Goal: Information Seeking & Learning: Learn about a topic

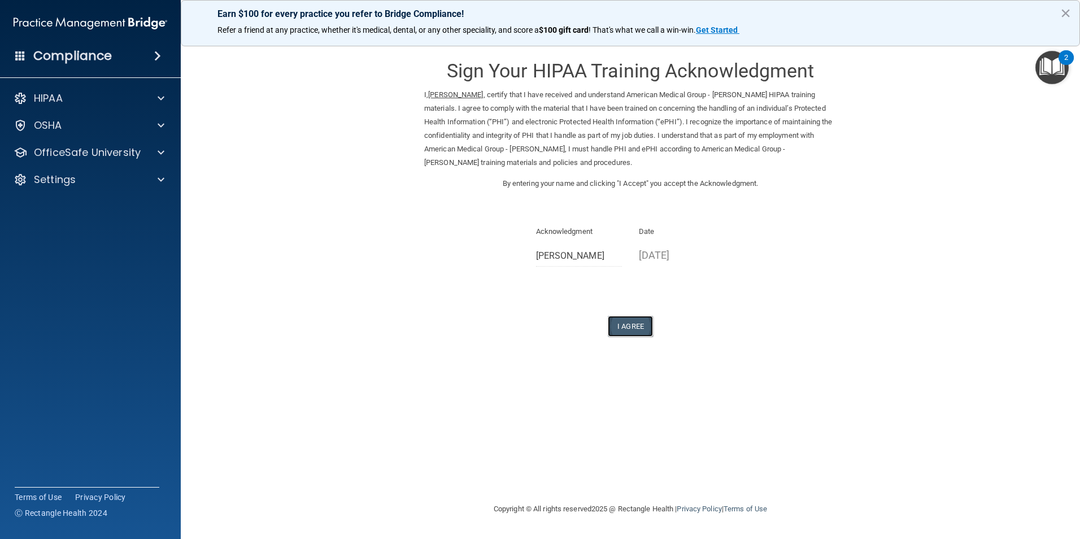
click at [632, 322] on button "I Agree" at bounding box center [630, 326] width 45 height 21
click at [631, 322] on button "I Agree" at bounding box center [630, 326] width 45 height 21
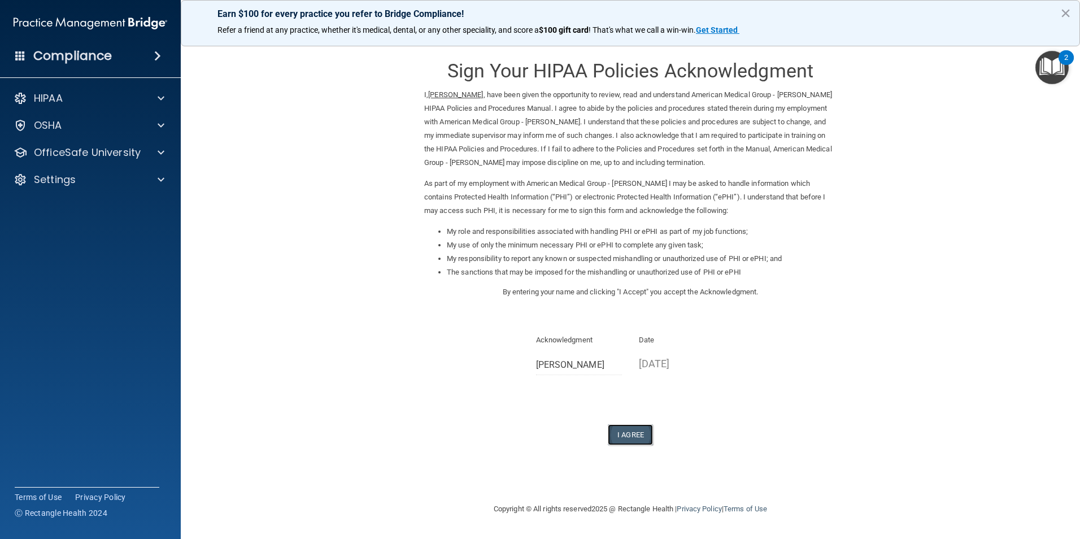
click at [634, 430] on button "I Agree" at bounding box center [630, 434] width 45 height 21
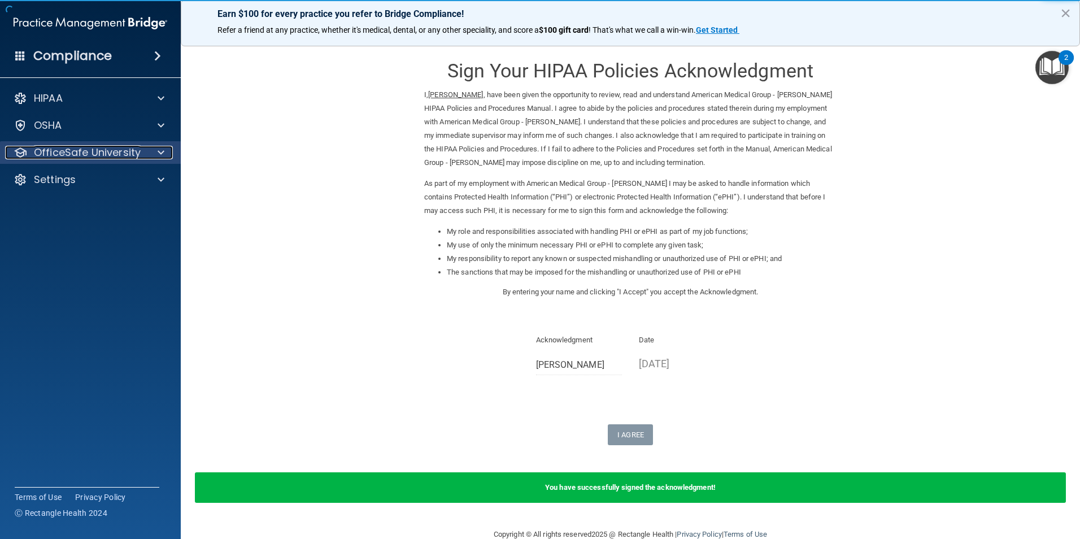
click at [156, 158] on div at bounding box center [159, 153] width 28 height 14
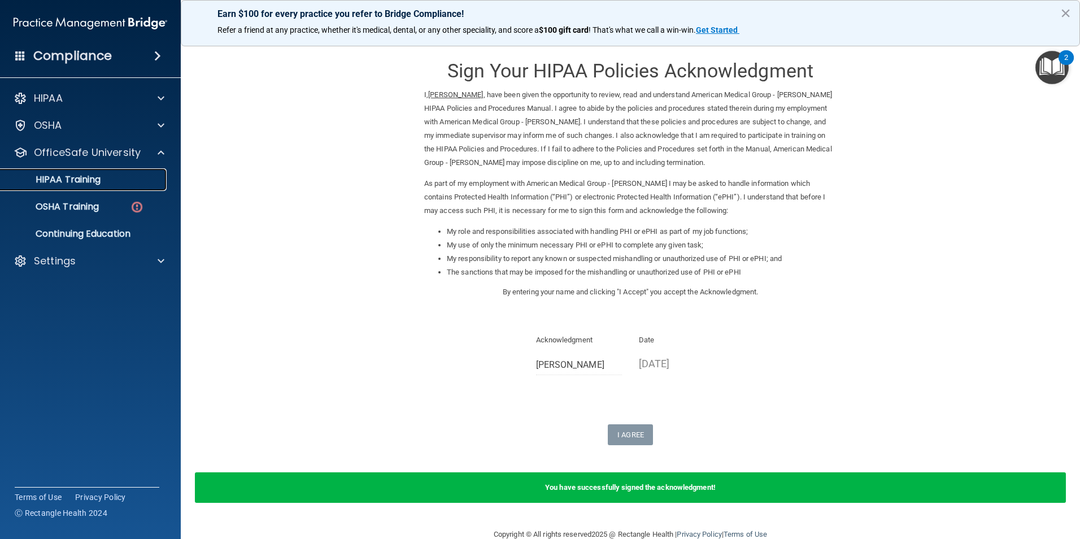
click at [85, 184] on p "HIPAA Training" at bounding box center [53, 179] width 93 height 11
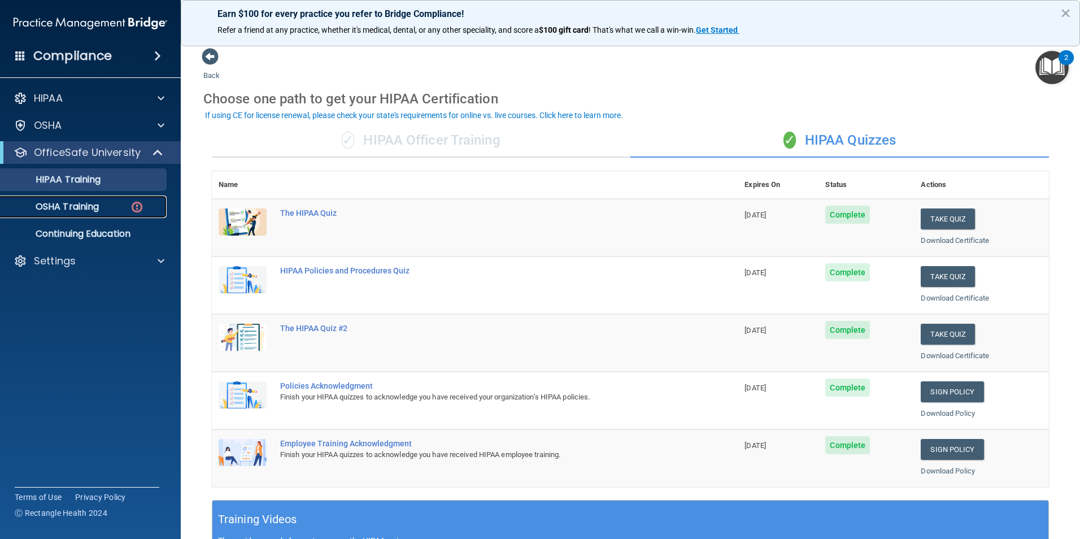
click at [125, 208] on div "OSHA Training" at bounding box center [84, 206] width 154 height 11
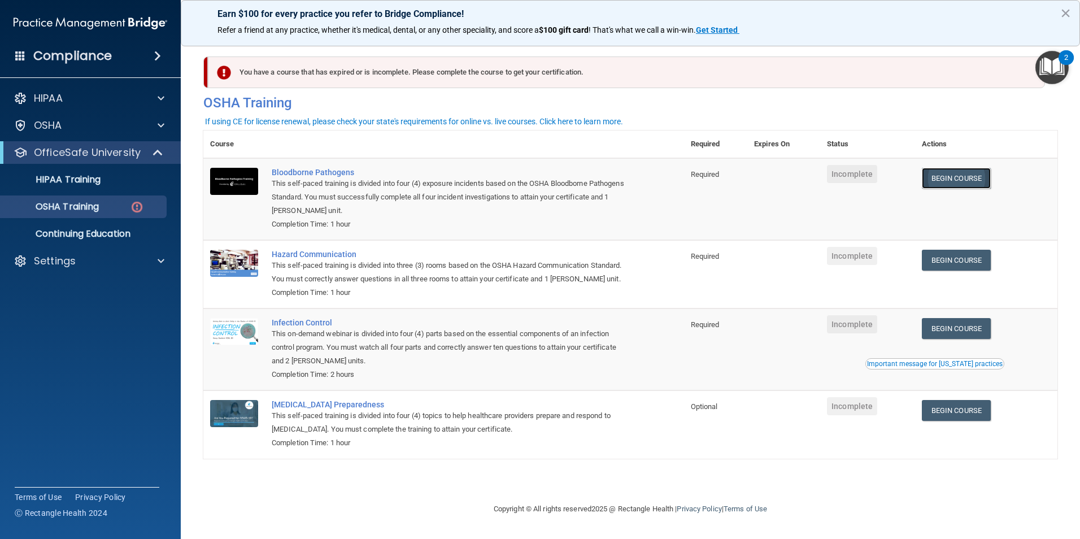
click at [973, 186] on link "Begin Course" at bounding box center [956, 178] width 69 height 21
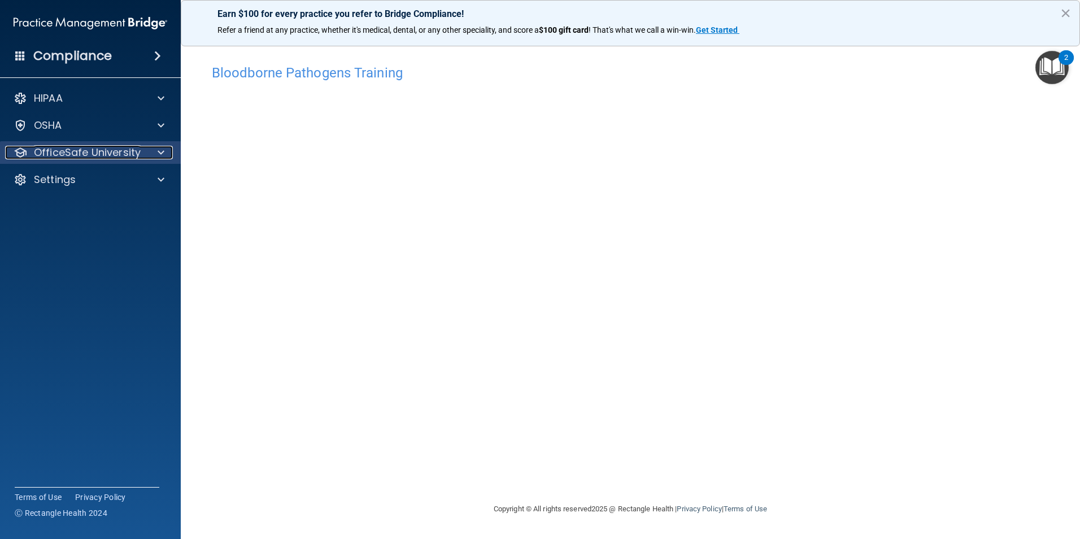
click at [159, 154] on span at bounding box center [161, 153] width 7 height 14
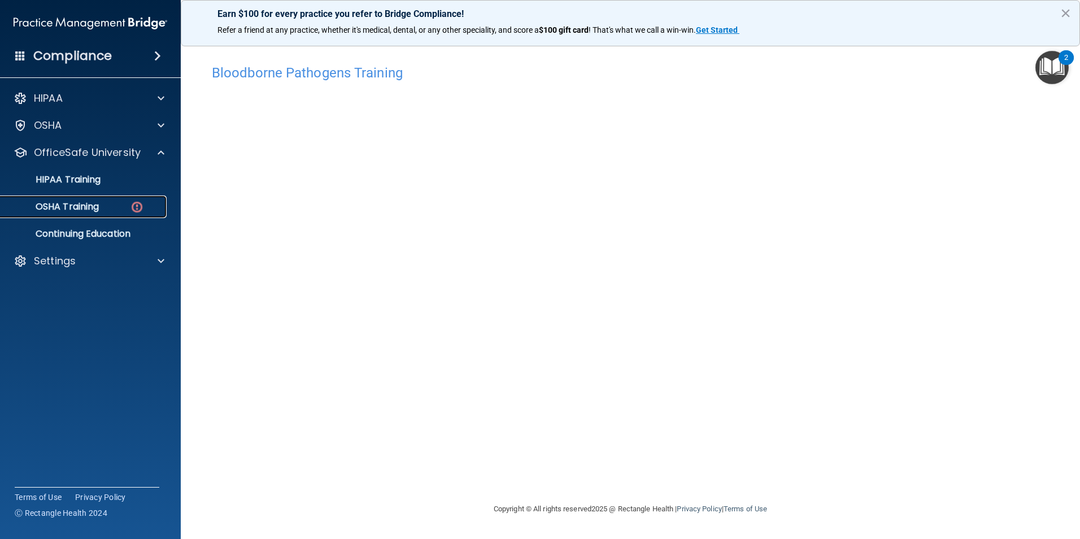
click at [138, 206] on img at bounding box center [137, 207] width 14 height 14
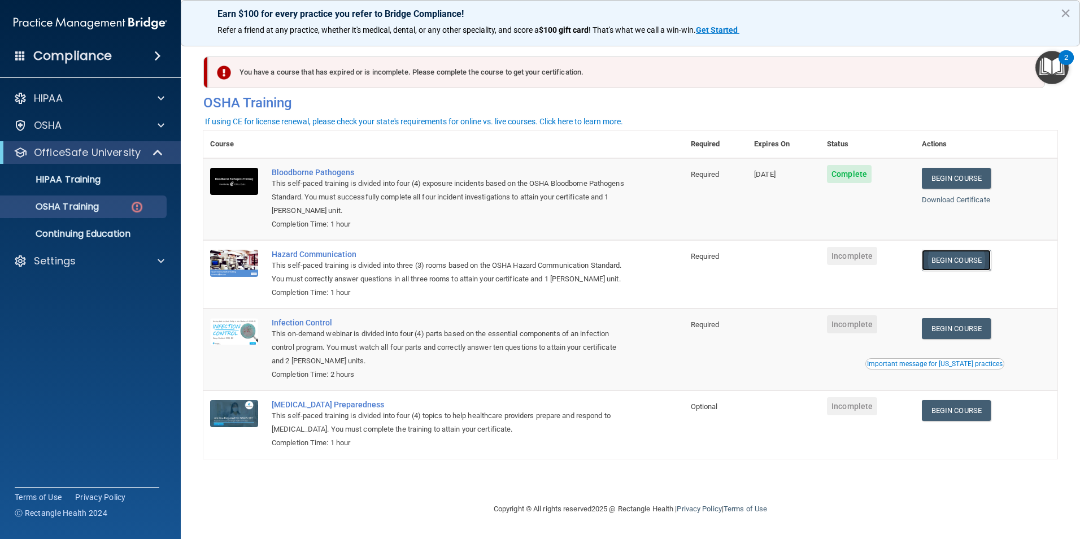
click at [970, 263] on link "Begin Course" at bounding box center [956, 260] width 69 height 21
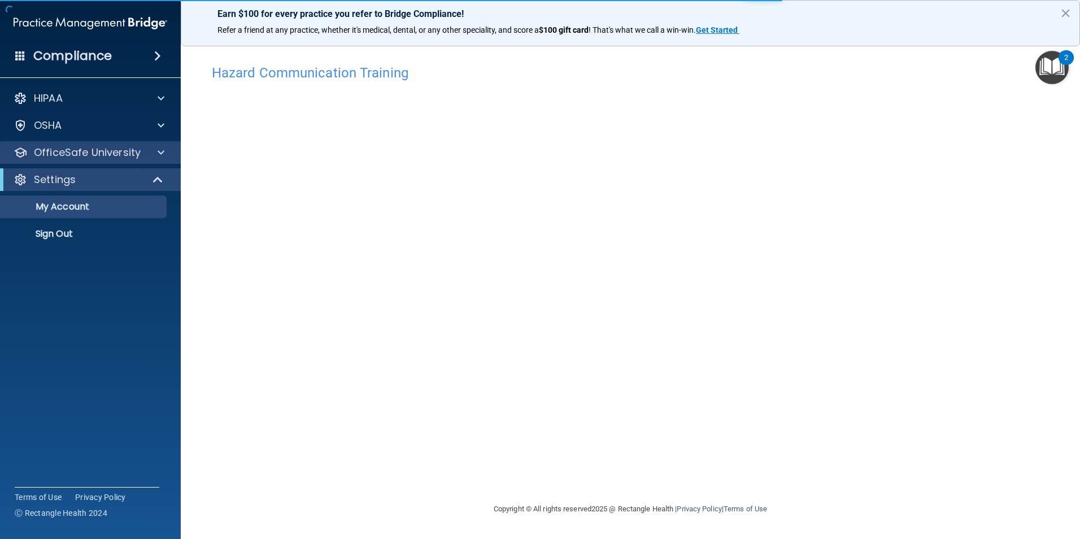
click at [162, 143] on div "OfficeSafe University" at bounding box center [90, 152] width 181 height 23
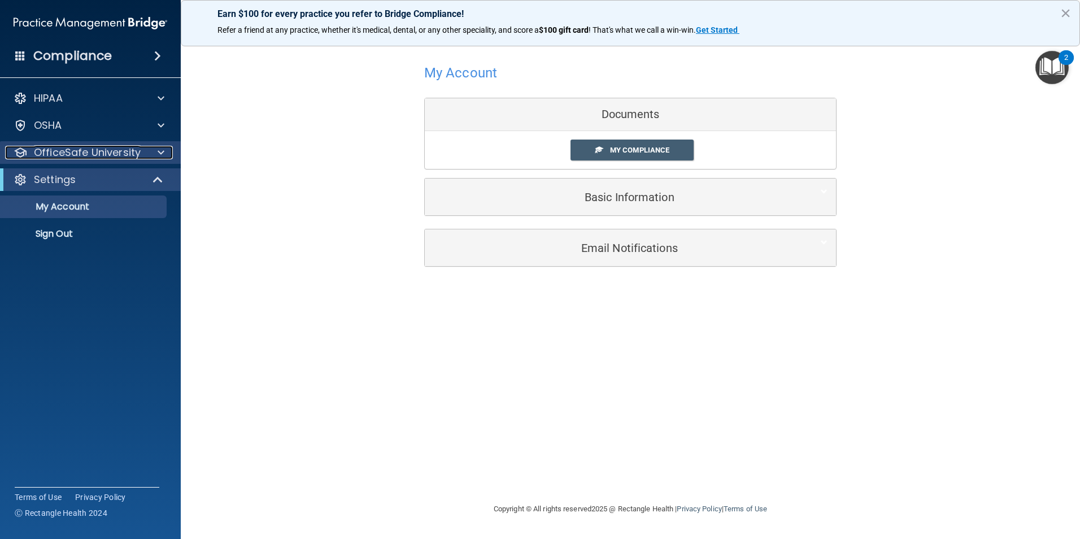
click at [158, 152] on span at bounding box center [161, 153] width 7 height 14
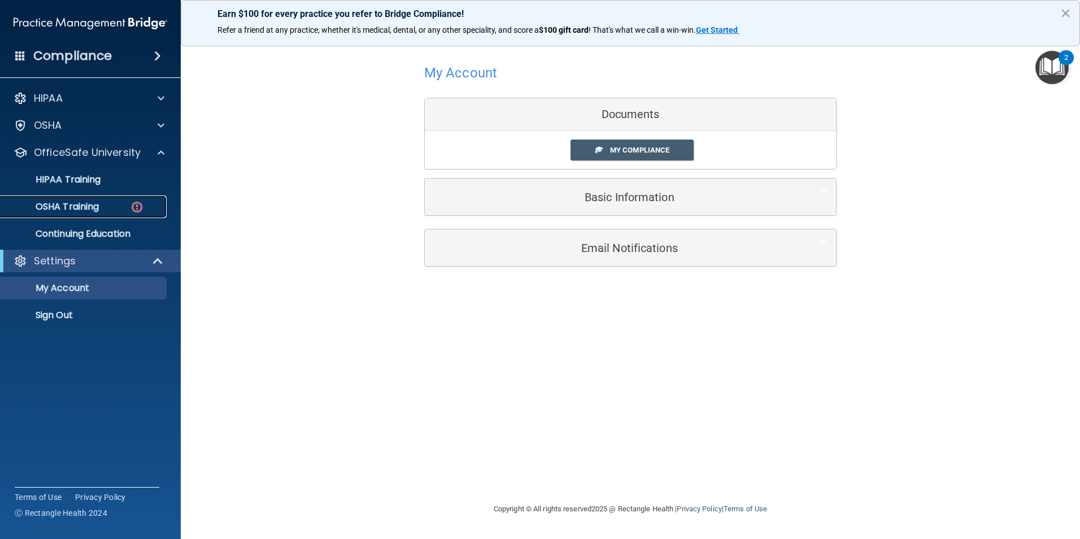
click at [120, 207] on div "OSHA Training" at bounding box center [84, 206] width 154 height 11
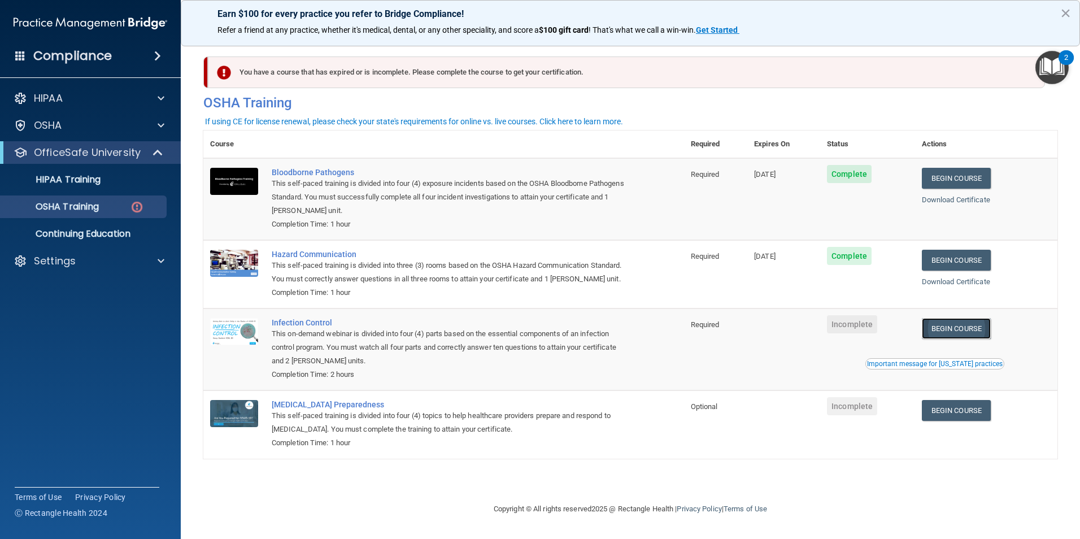
click at [975, 339] on link "Begin Course" at bounding box center [956, 328] width 69 height 21
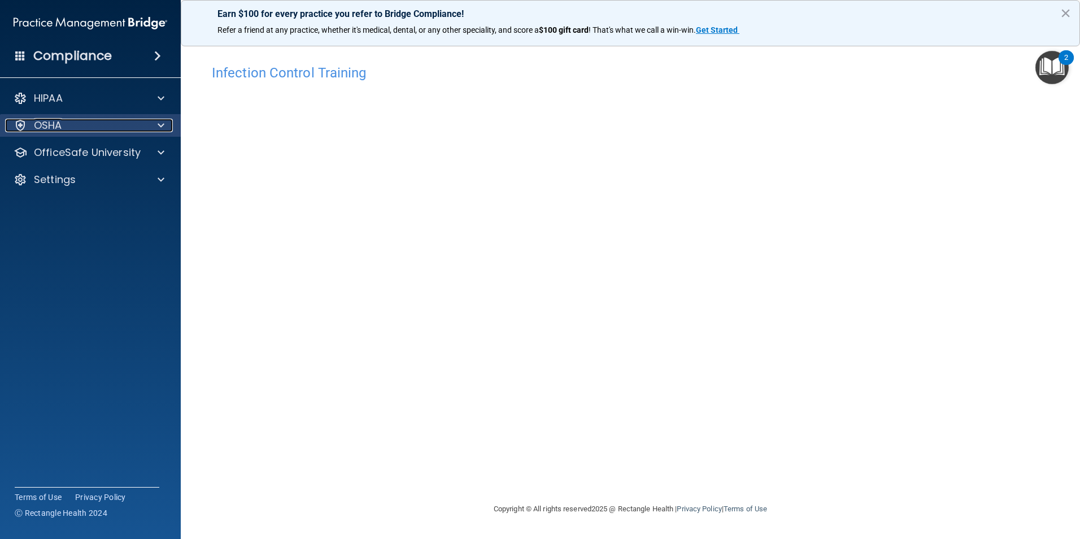
click at [97, 124] on div "OSHA" at bounding box center [75, 126] width 140 height 14
click at [164, 127] on div at bounding box center [159, 126] width 28 height 14
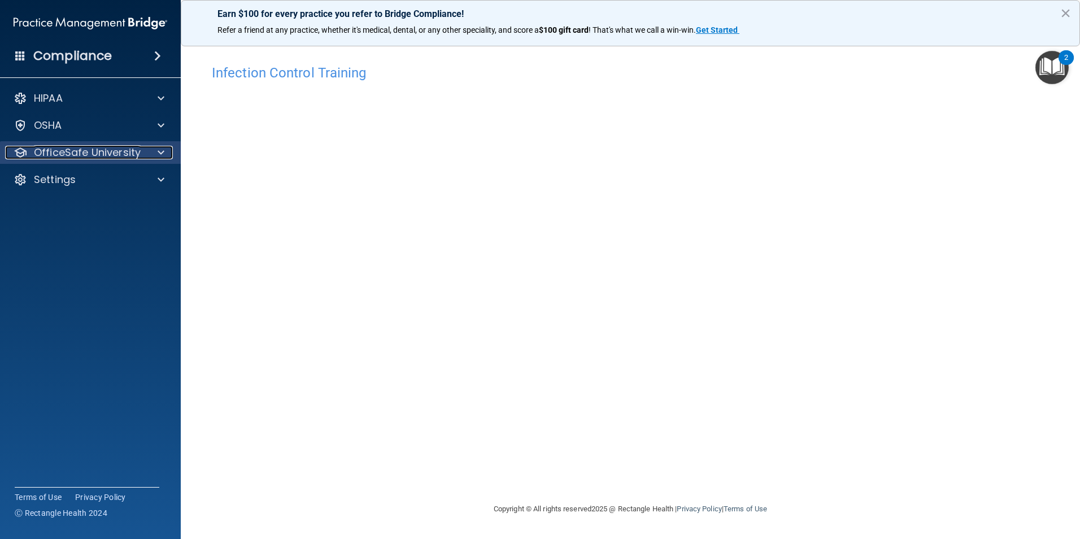
click at [162, 152] on span at bounding box center [161, 153] width 7 height 14
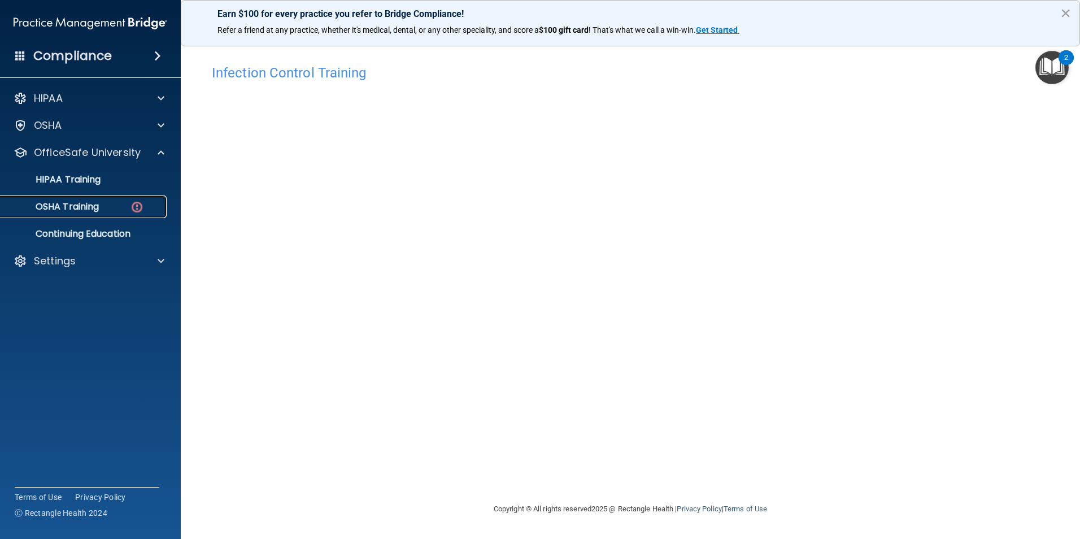
click at [124, 207] on div "OSHA Training" at bounding box center [84, 206] width 154 height 11
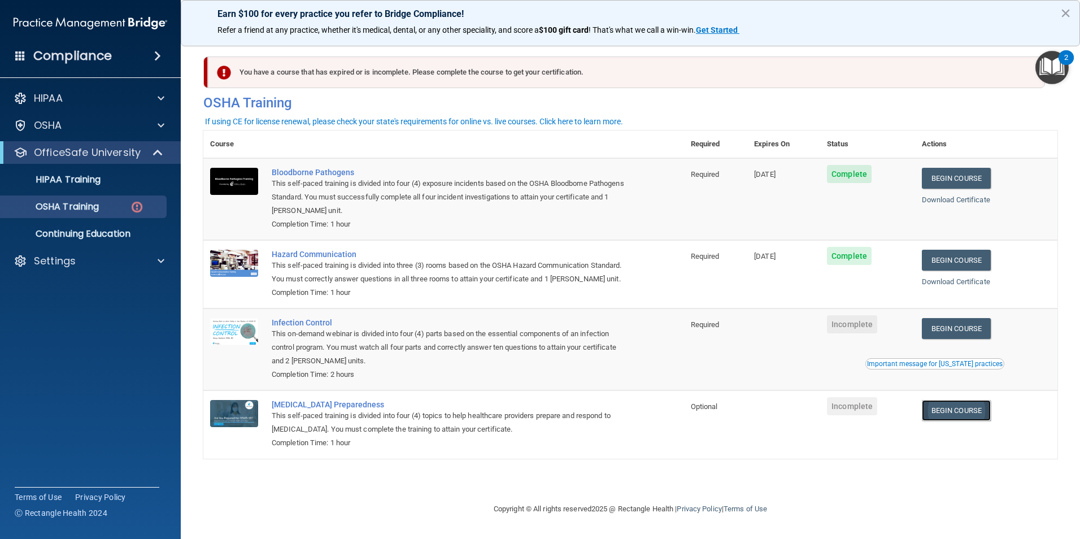
click at [960, 421] on link "Begin Course" at bounding box center [956, 410] width 69 height 21
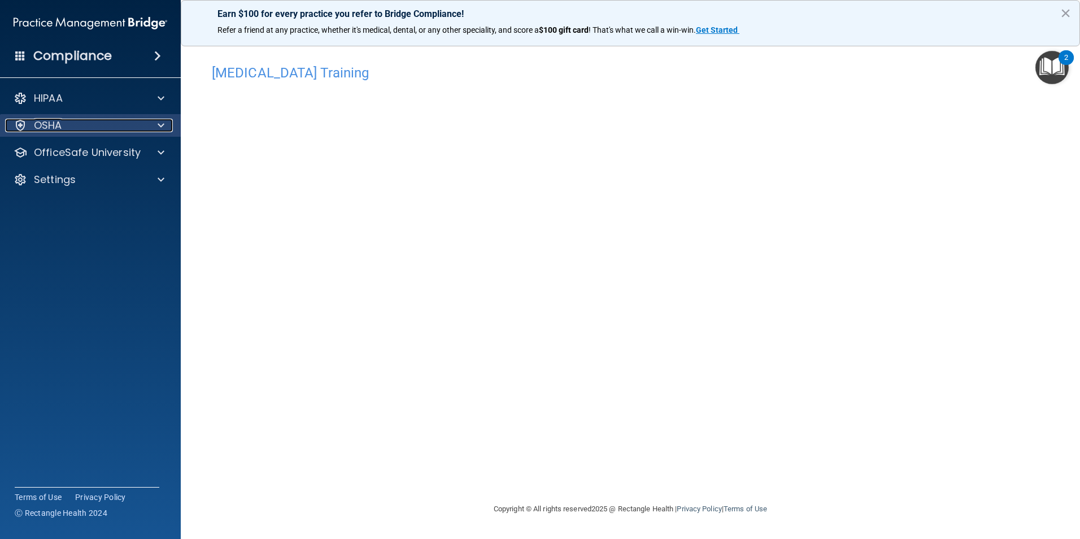
click at [164, 124] on span at bounding box center [161, 126] width 7 height 14
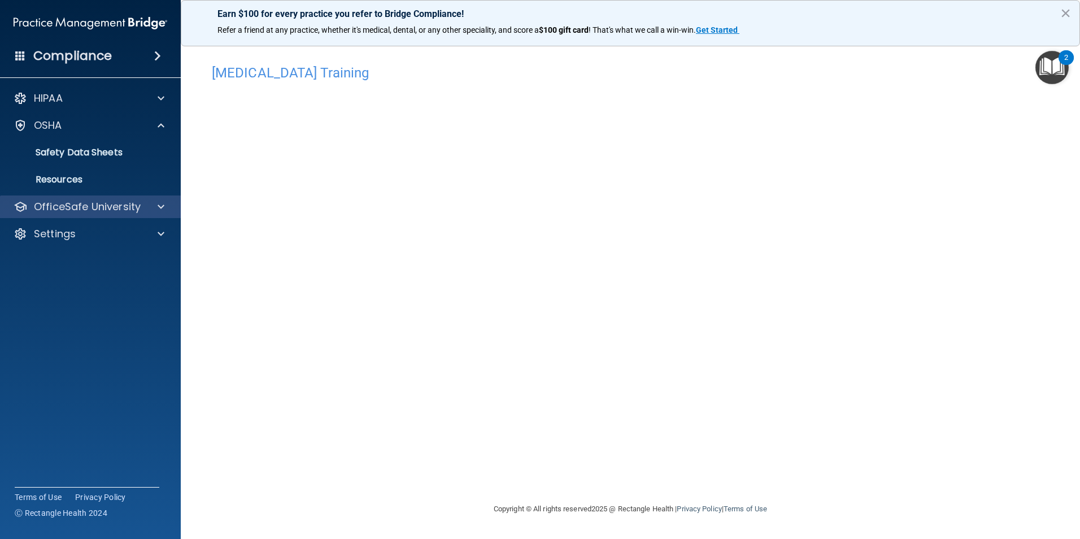
click at [142, 198] on div "OfficeSafe University" at bounding box center [90, 207] width 181 height 23
click at [164, 204] on span at bounding box center [161, 207] width 7 height 14
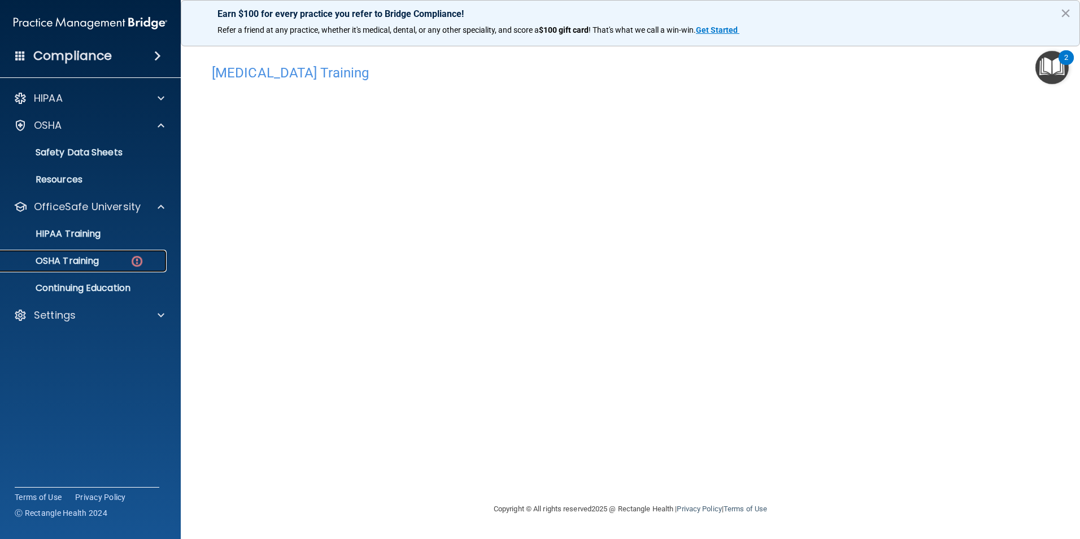
click at [94, 257] on p "OSHA Training" at bounding box center [53, 260] width 92 height 11
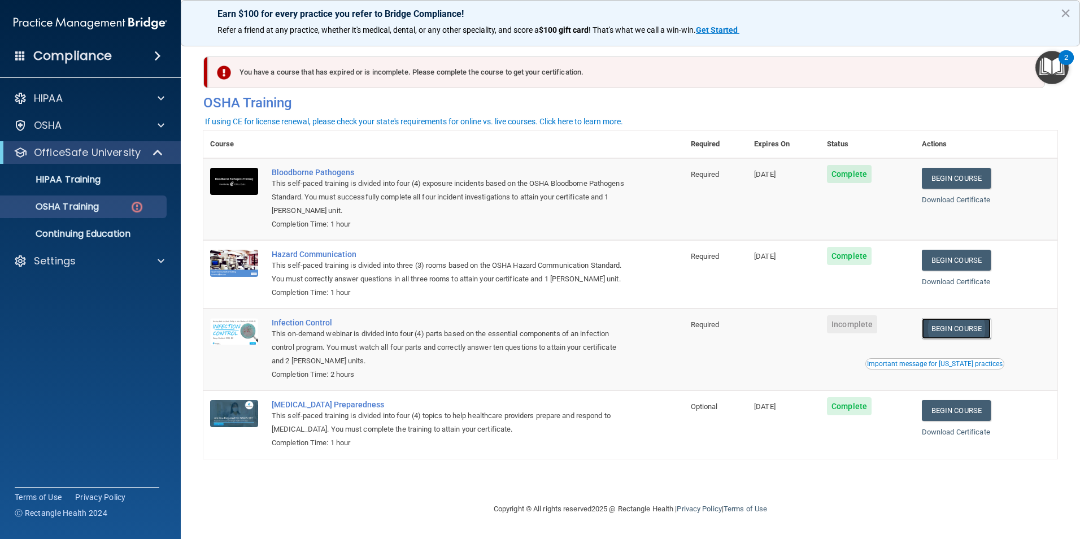
click at [980, 339] on link "Begin Course" at bounding box center [956, 328] width 69 height 21
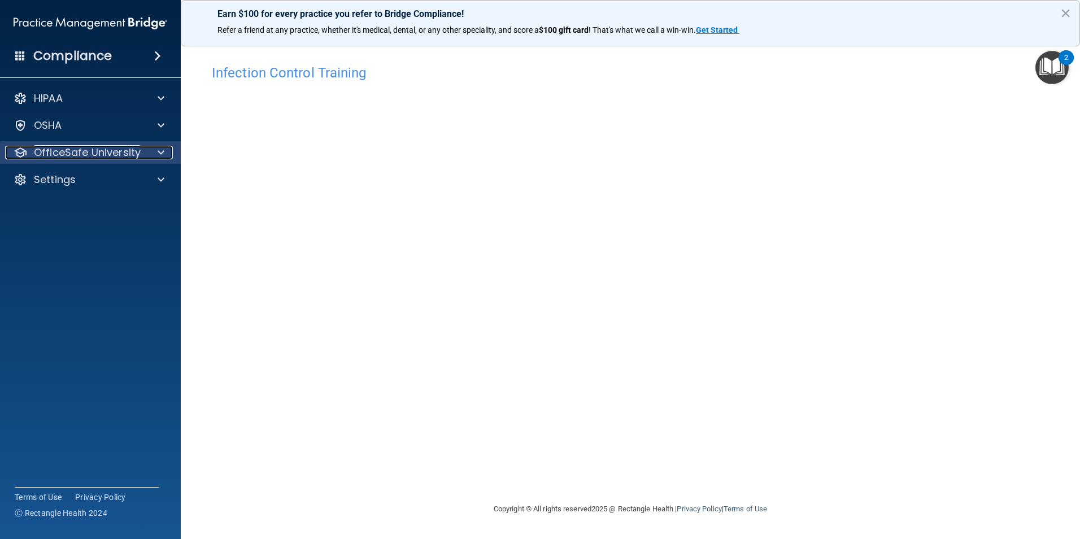
click at [148, 152] on div at bounding box center [159, 153] width 28 height 14
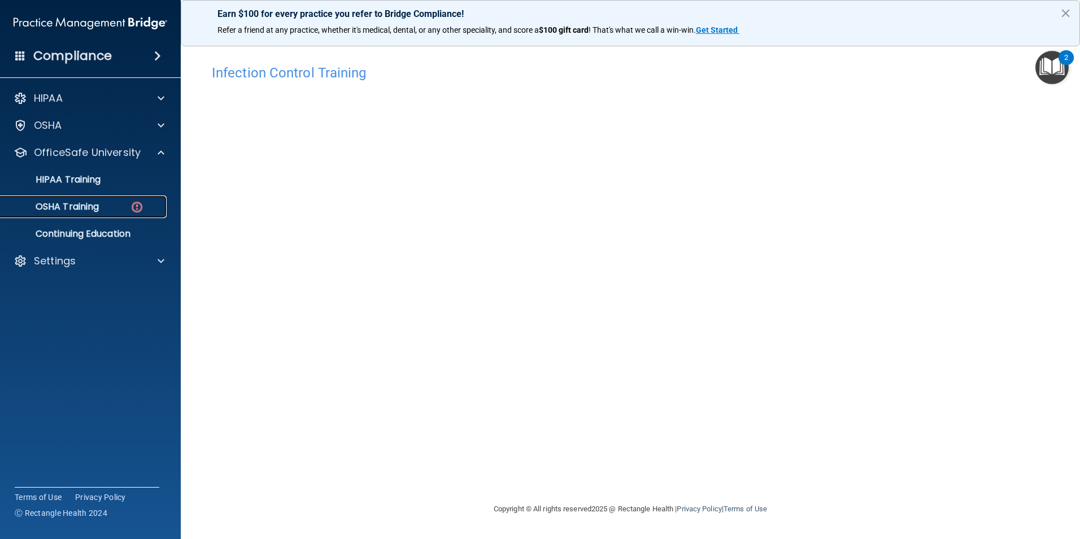
click at [133, 203] on img at bounding box center [137, 207] width 14 height 14
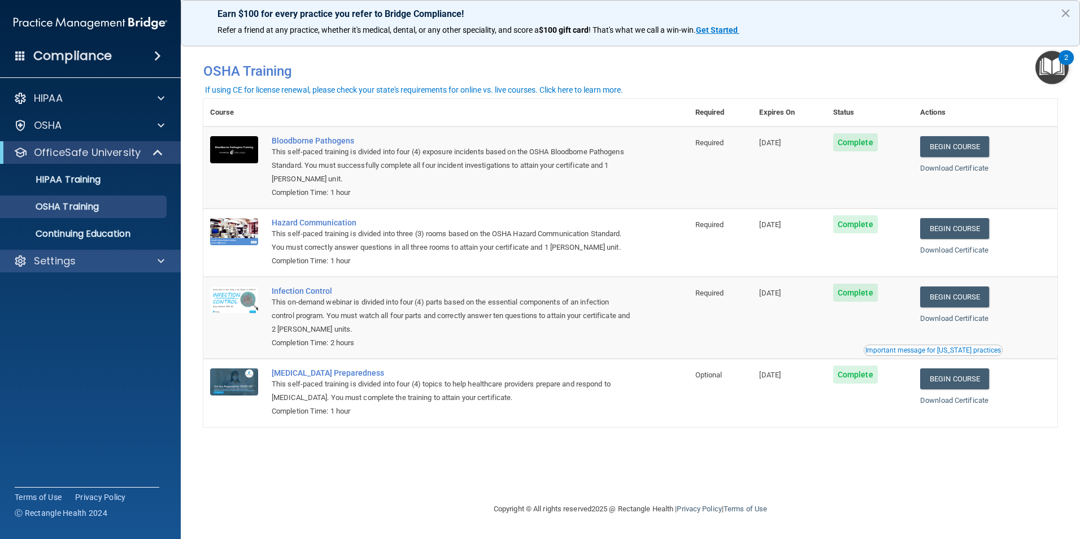
drag, startPoint x: 157, startPoint y: 268, endPoint x: 150, endPoint y: 272, distance: 8.3
click at [154, 270] on div "Settings" at bounding box center [90, 261] width 181 height 23
click at [169, 262] on div "Settings" at bounding box center [90, 261] width 181 height 23
click at [162, 262] on span at bounding box center [161, 261] width 7 height 14
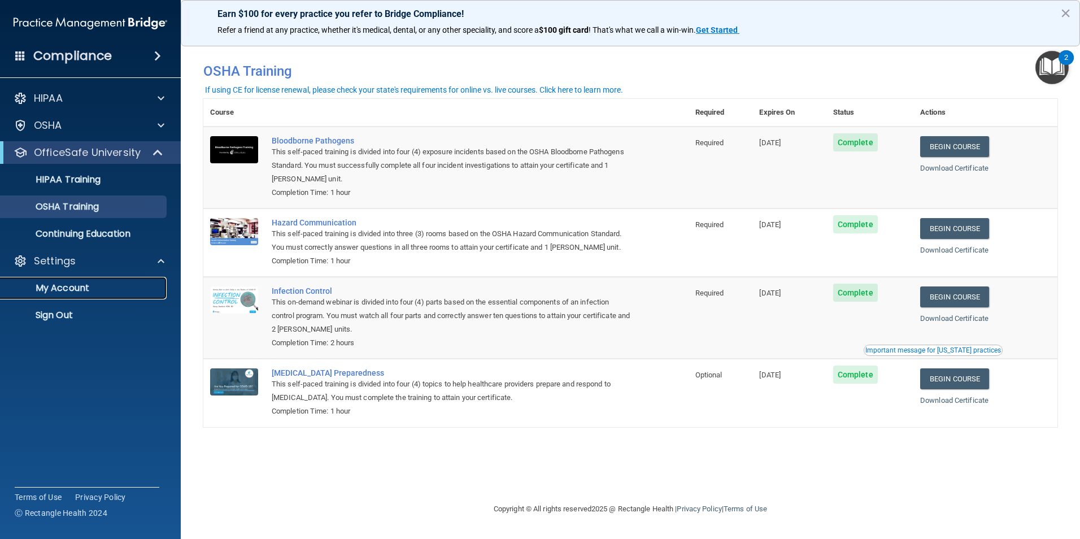
click at [75, 292] on p "My Account" at bounding box center [84, 288] width 154 height 11
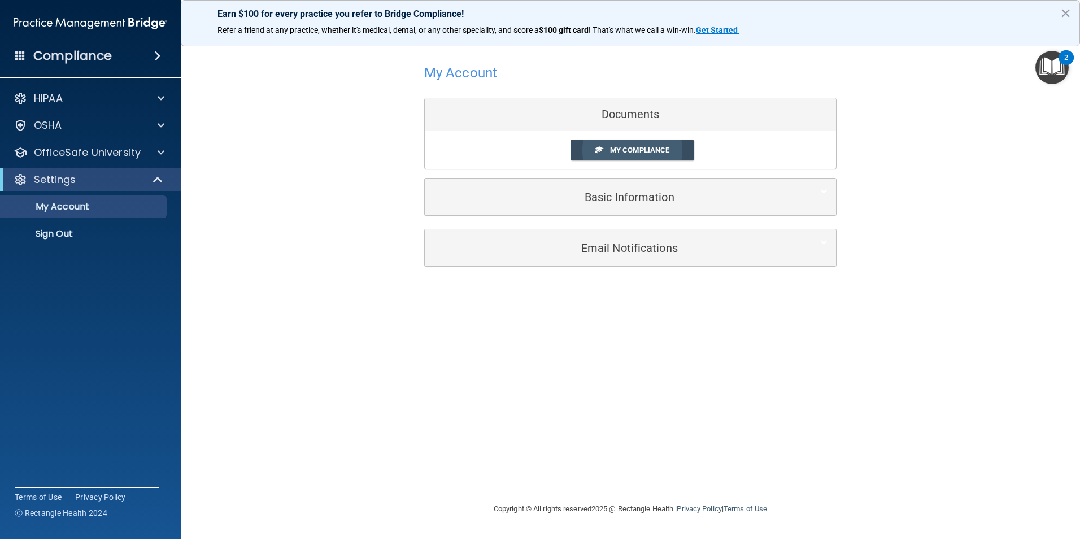
click at [648, 144] on link "My Compliance" at bounding box center [633, 150] width 124 height 21
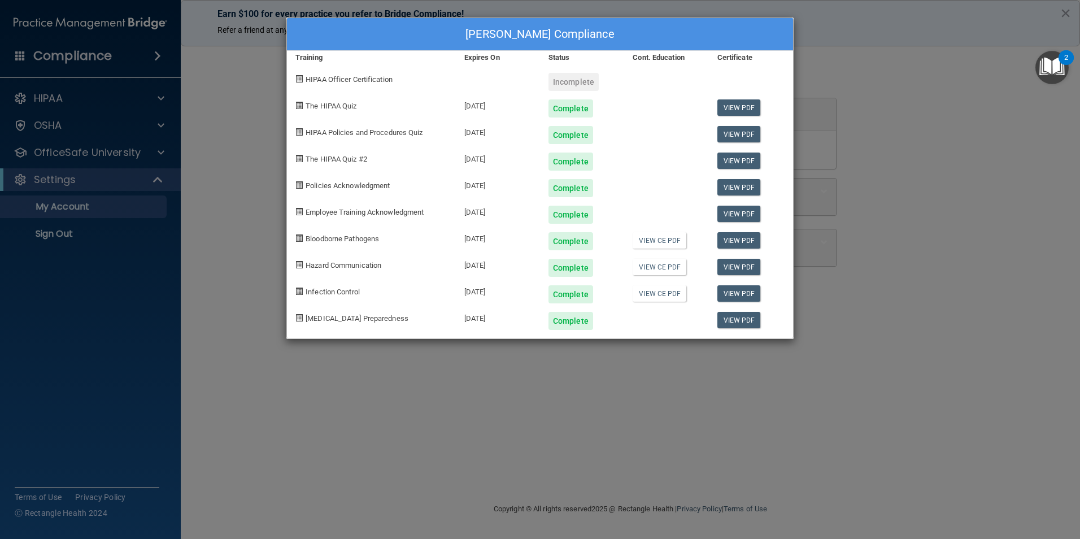
click at [241, 133] on div "Iliana Chavez's Compliance Training Expires On Status Cont. Education Certifica…" at bounding box center [540, 269] width 1080 height 539
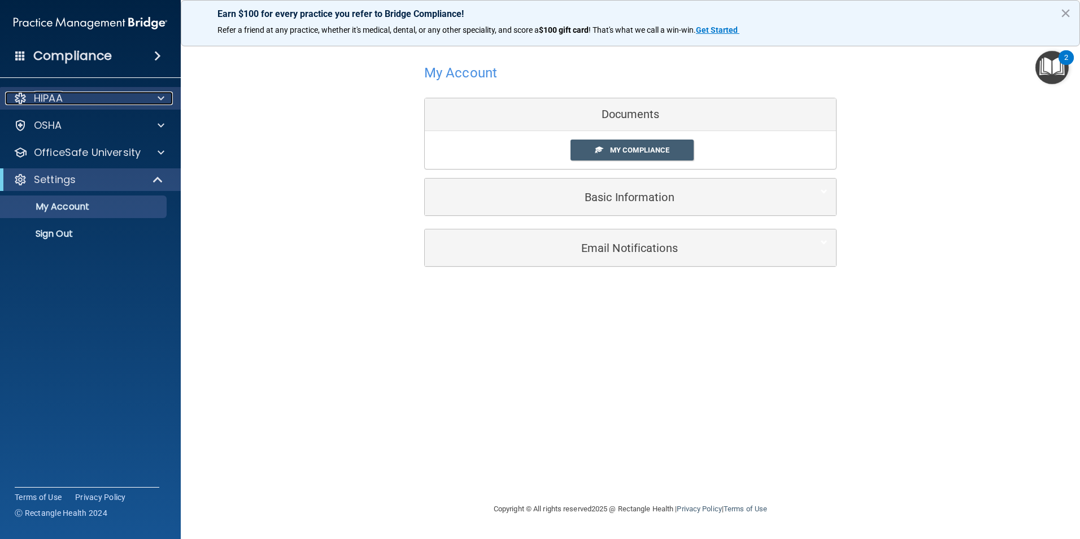
click at [162, 97] on span at bounding box center [161, 99] width 7 height 14
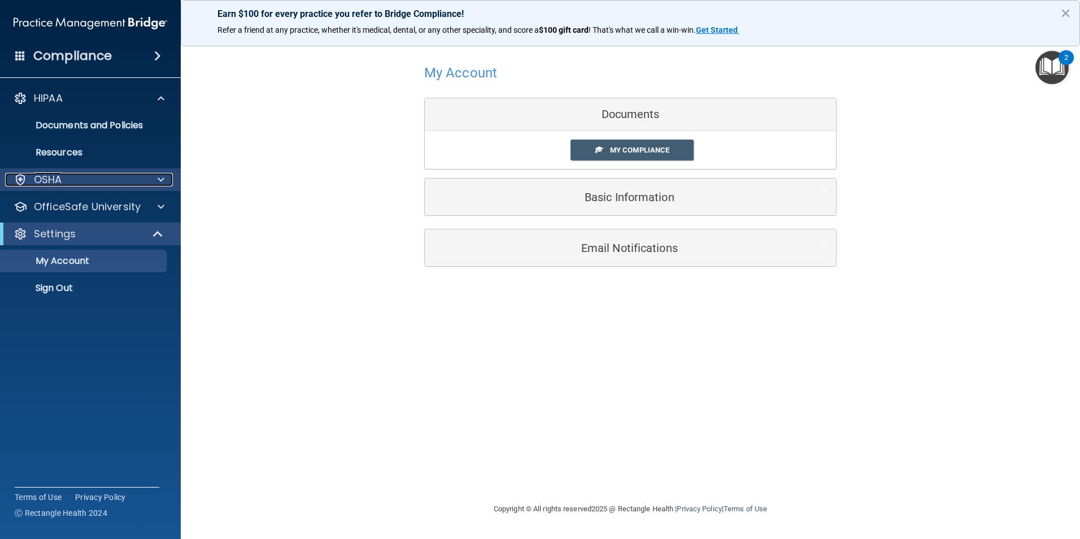
click at [155, 179] on div at bounding box center [159, 180] width 28 height 14
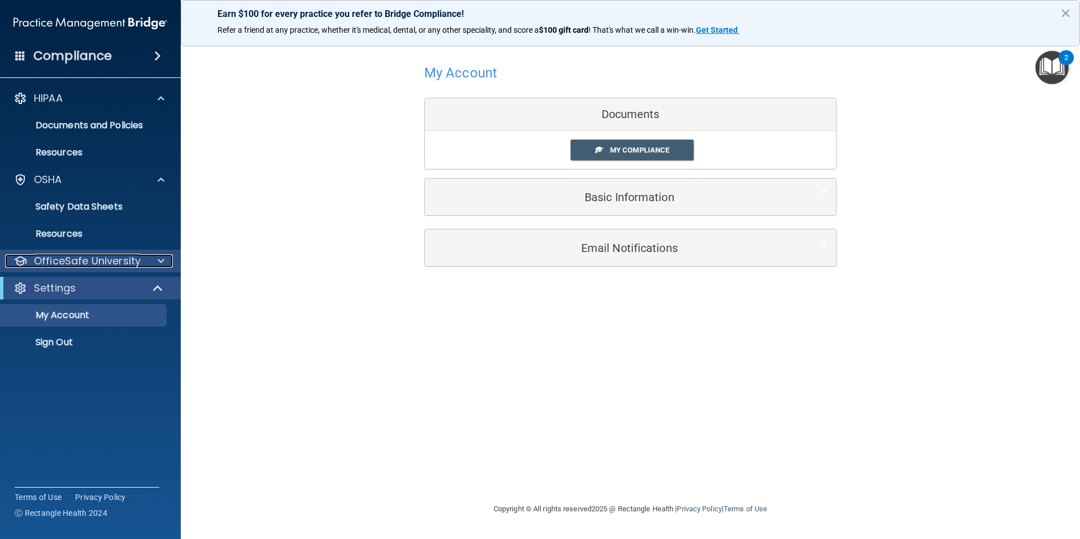
click at [155, 266] on div at bounding box center [159, 261] width 28 height 14
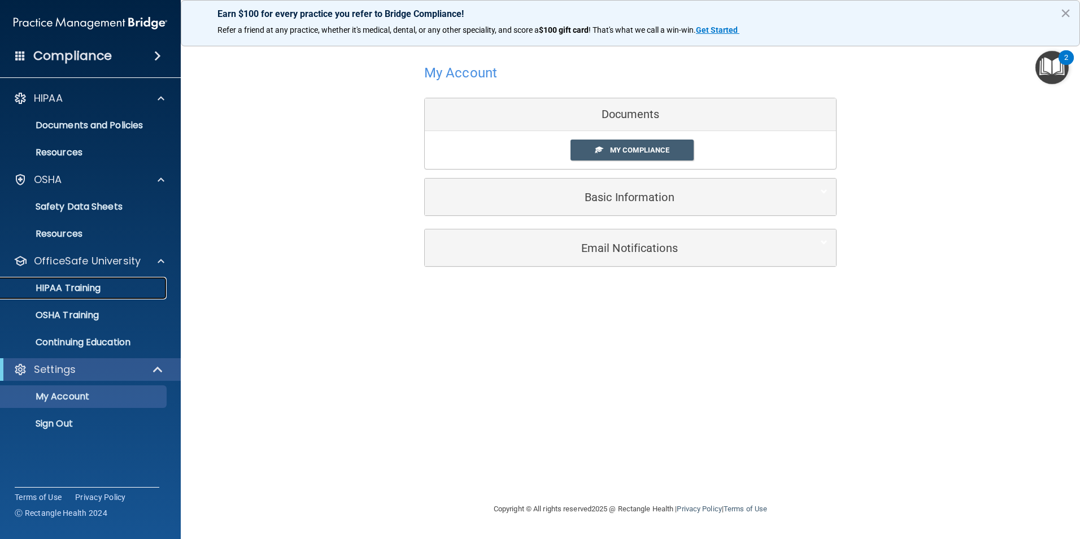
click at [80, 285] on p "HIPAA Training" at bounding box center [53, 288] width 93 height 11
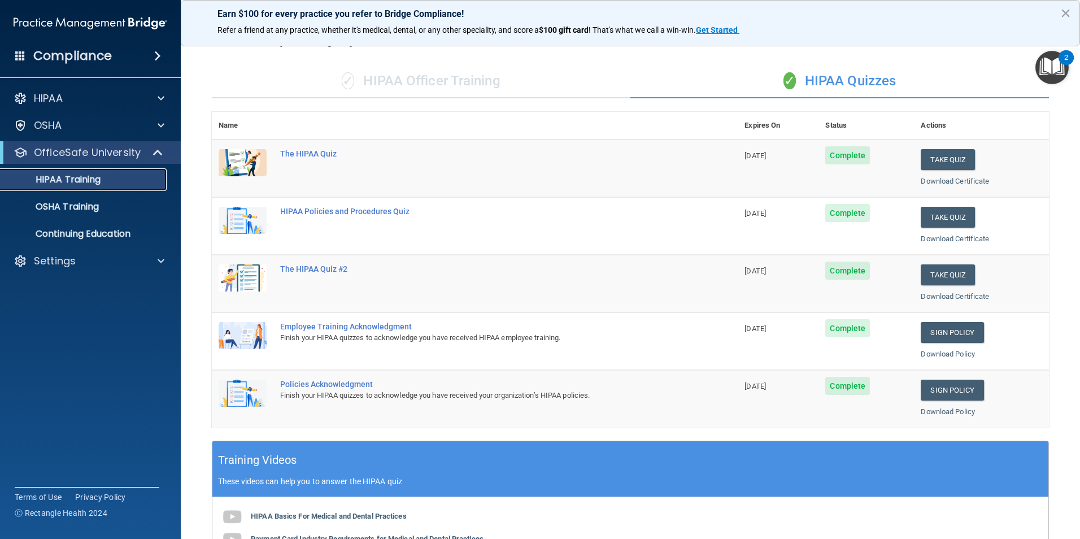
scroll to position [29, 0]
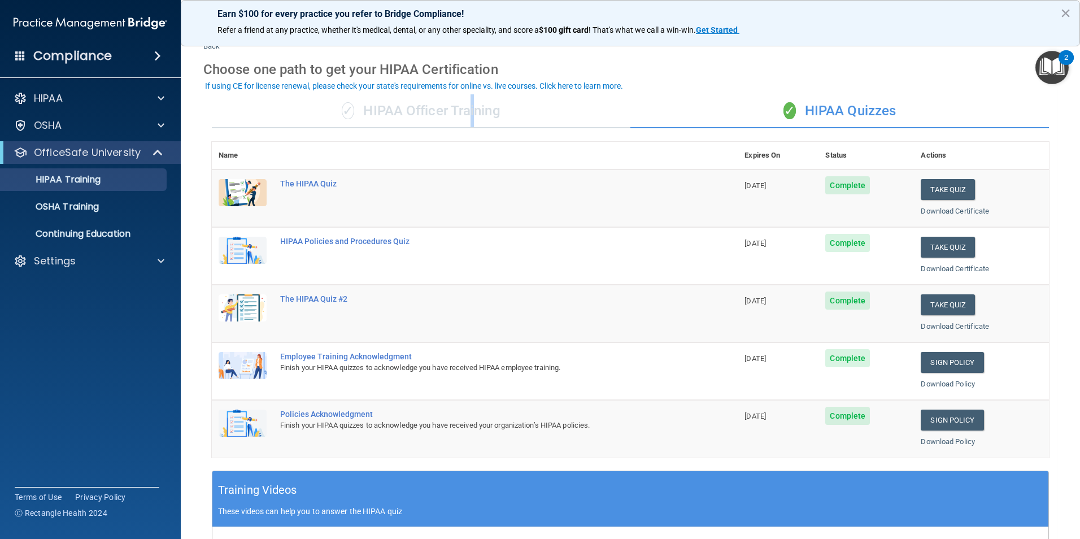
click at [470, 102] on div "✓ HIPAA Officer Training" at bounding box center [421, 111] width 419 height 34
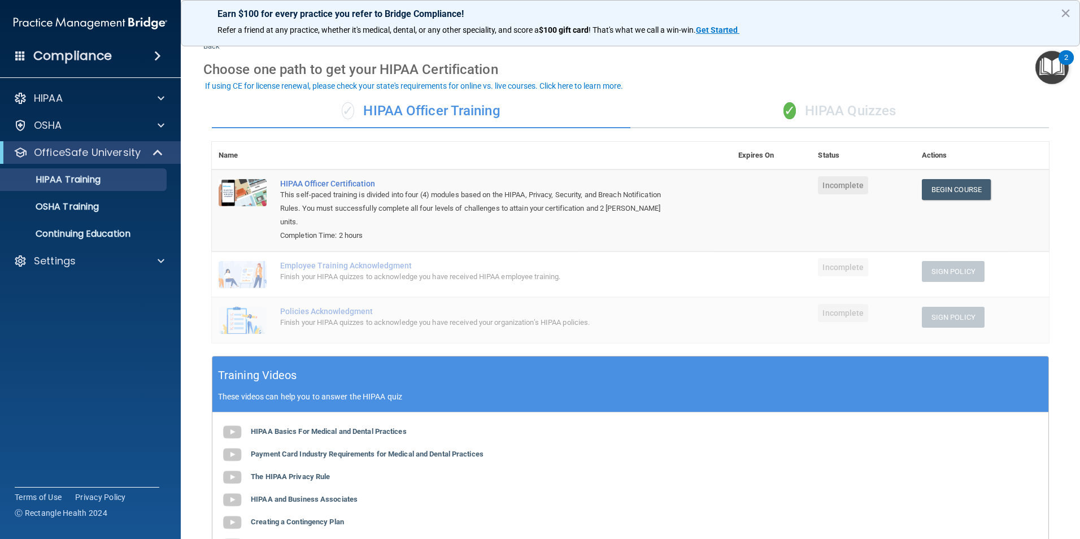
click at [337, 229] on div "Completion Time: 2 hours" at bounding box center [477, 236] width 395 height 14
click at [950, 186] on link "Begin Course" at bounding box center [956, 189] width 69 height 21
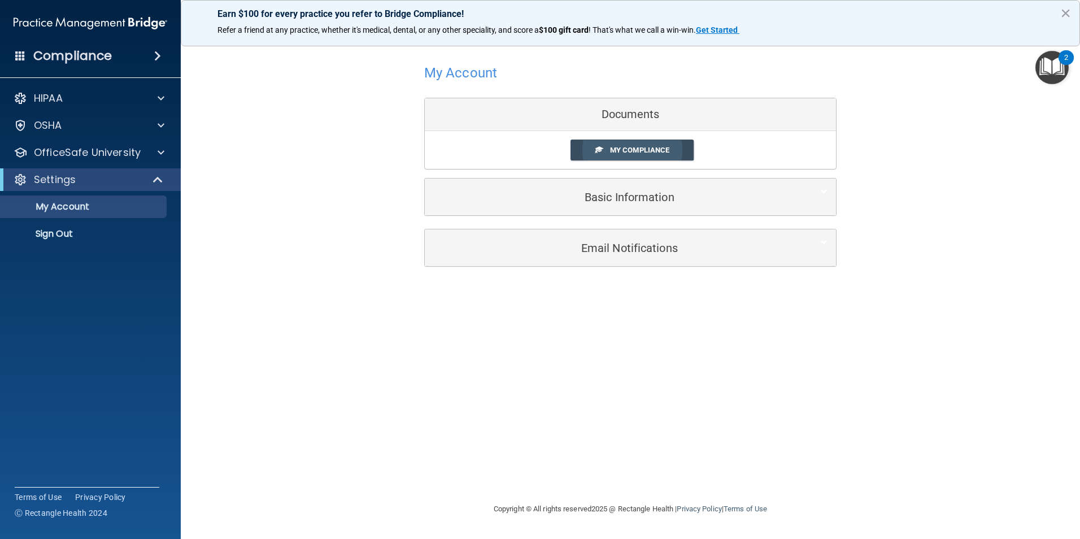
click at [644, 146] on span "My Compliance" at bounding box center [639, 150] width 59 height 8
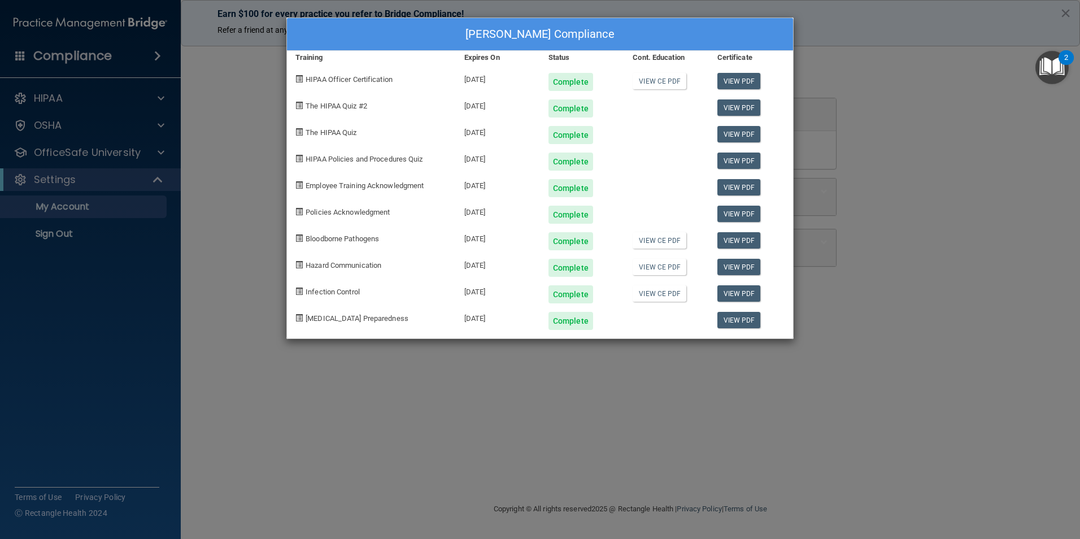
click at [888, 263] on div "[PERSON_NAME] Compliance Training Expires On Status Cont. Education Certificate…" at bounding box center [540, 269] width 1080 height 539
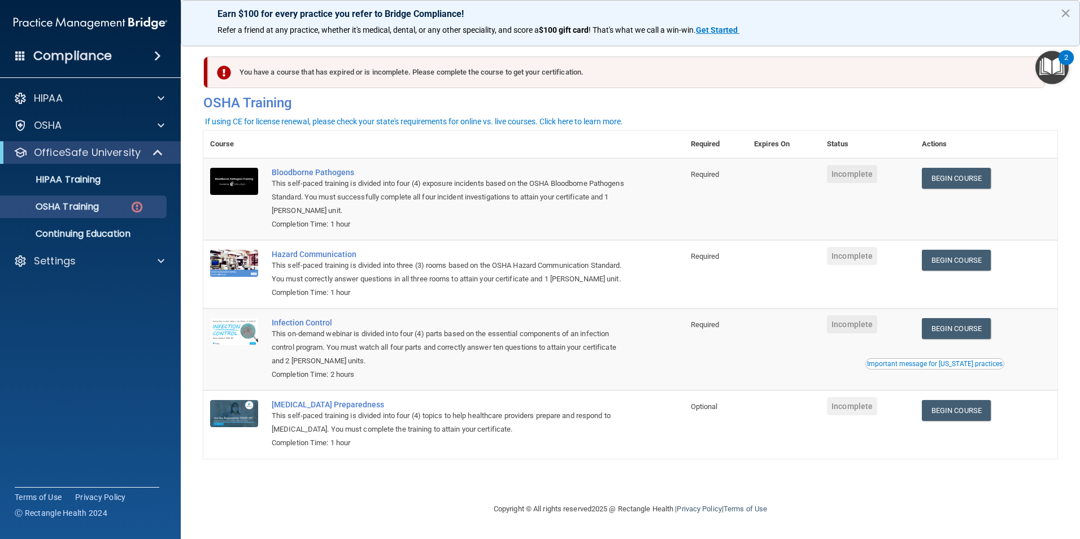
click at [84, 248] on div "HIPAA Documents and Policies Report an Incident Business Associates Emergency P…" at bounding box center [90, 182] width 181 height 199
click at [80, 270] on div "Settings" at bounding box center [90, 261] width 181 height 23
click at [113, 263] on div "Settings" at bounding box center [75, 261] width 140 height 14
click at [74, 284] on p "My Account" at bounding box center [84, 288] width 154 height 11
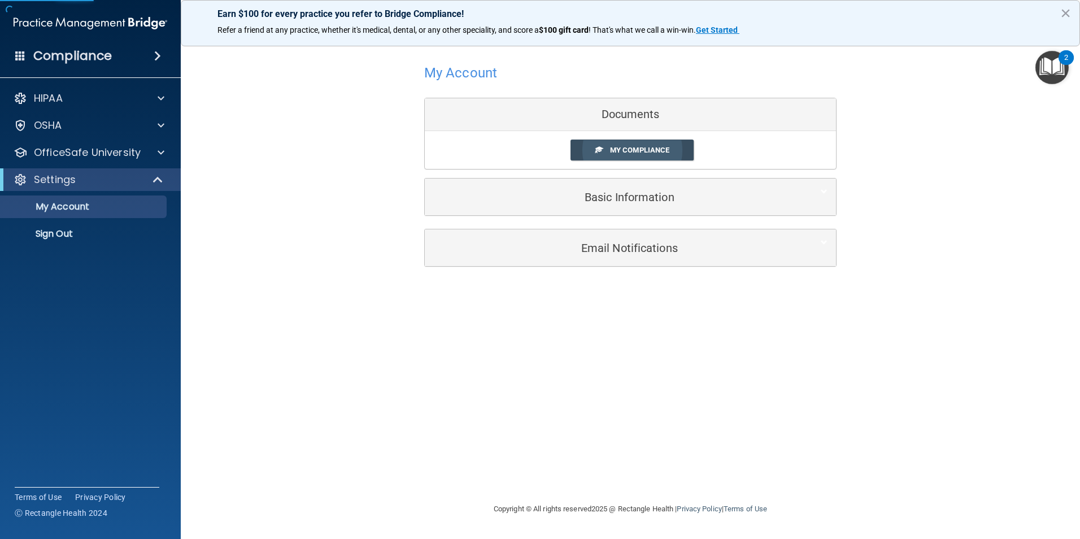
click at [609, 142] on link "My Compliance" at bounding box center [633, 150] width 124 height 21
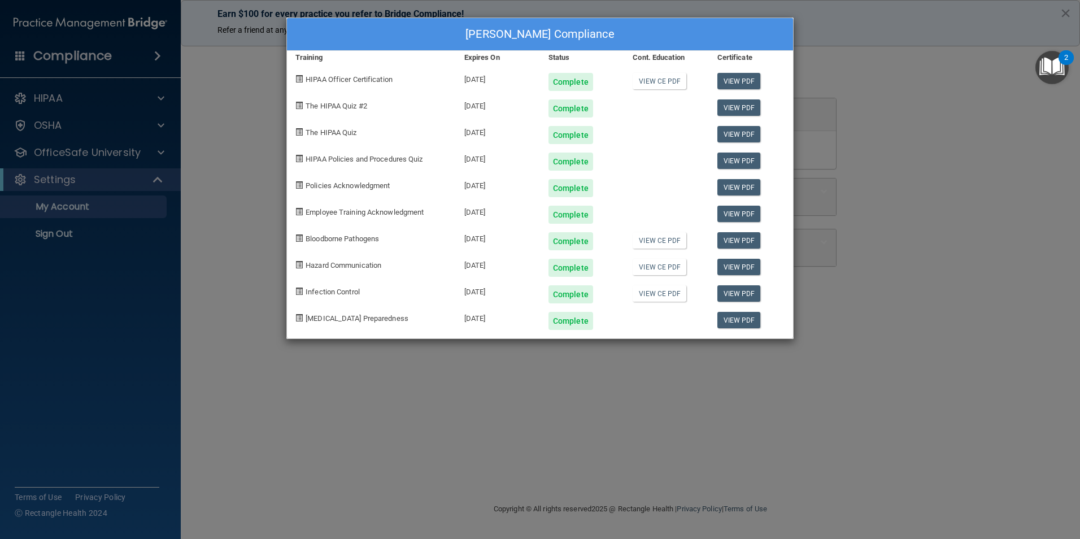
click at [846, 149] on div "[PERSON_NAME] Compliance Training Expires On Status Cont. Education Certificate…" at bounding box center [540, 269] width 1080 height 539
